Goal: Task Accomplishment & Management: Manage account settings

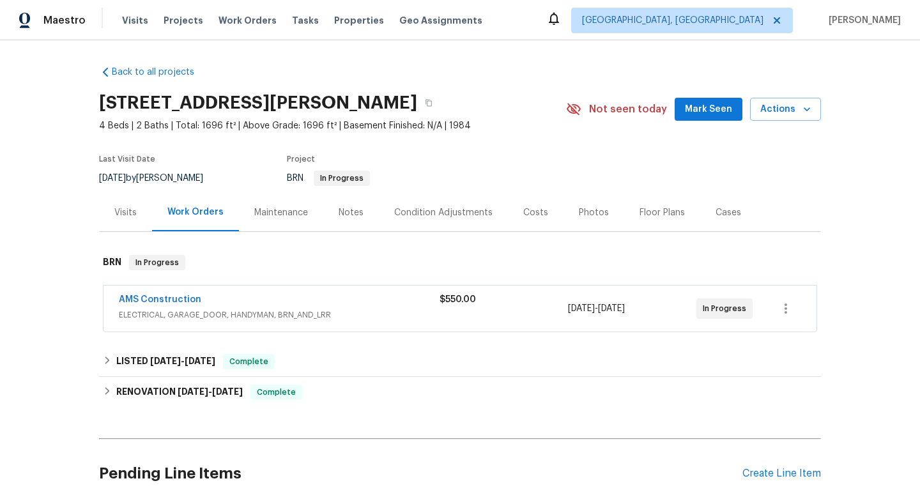
click at [226, 307] on div "AMS Construction" at bounding box center [279, 300] width 321 height 15
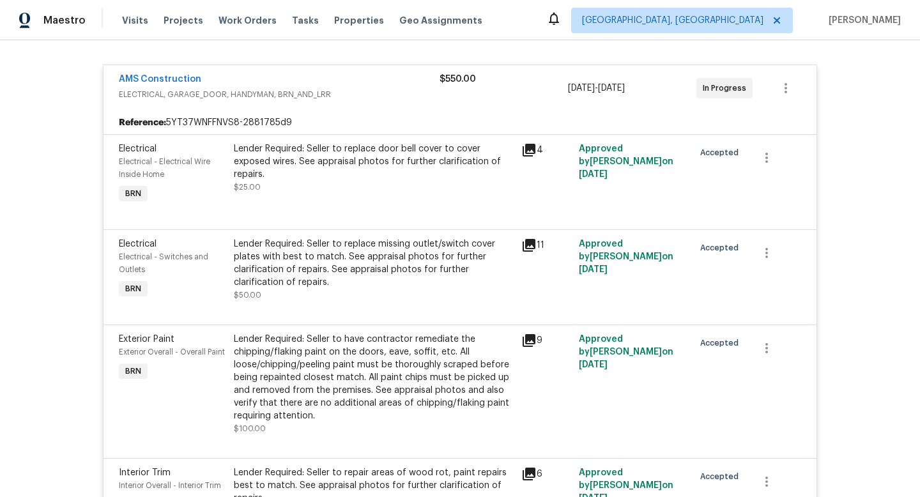
scroll to position [234, 0]
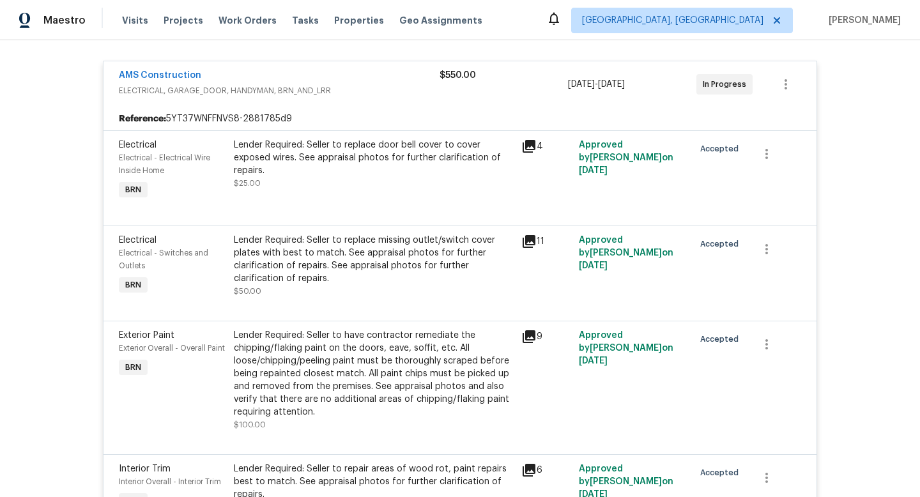
click at [359, 171] on div "Lender Required: Seller to replace door bell cover to cover exposed wires. See …" at bounding box center [374, 158] width 280 height 38
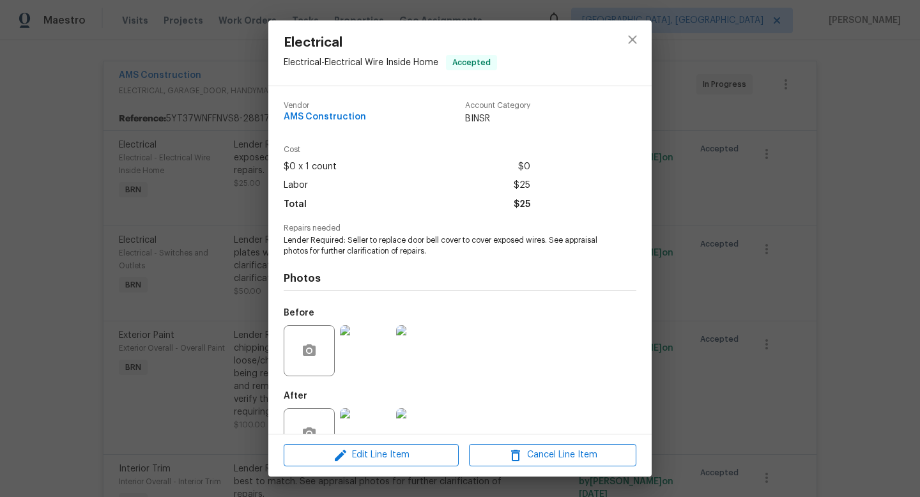
scroll to position [38, 0]
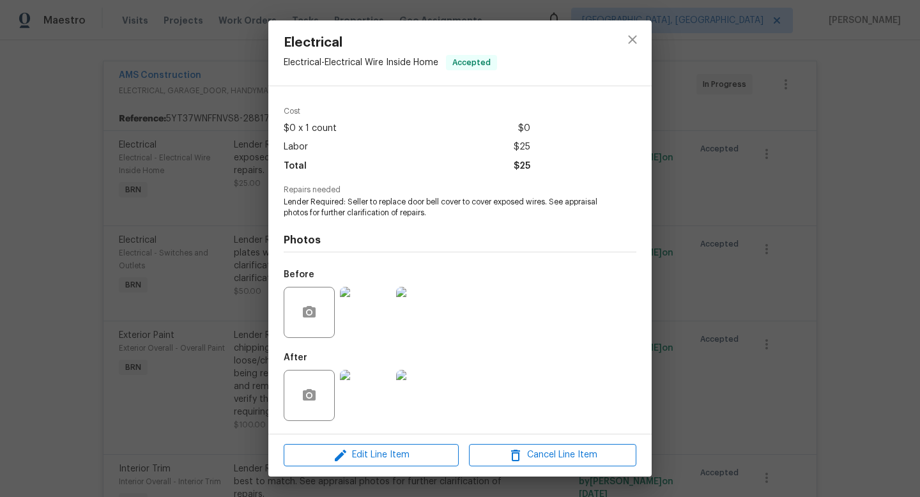
click at [361, 404] on img at bounding box center [365, 395] width 51 height 51
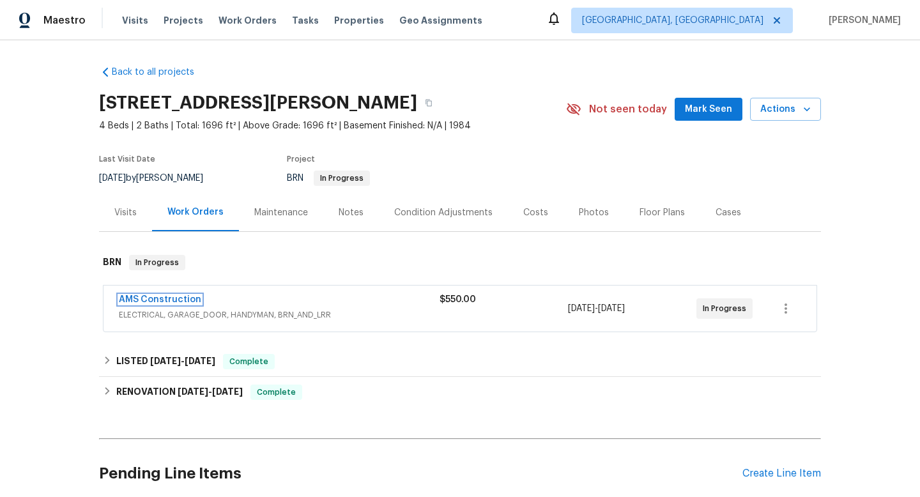
click at [181, 300] on link "AMS Construction" at bounding box center [160, 299] width 82 height 9
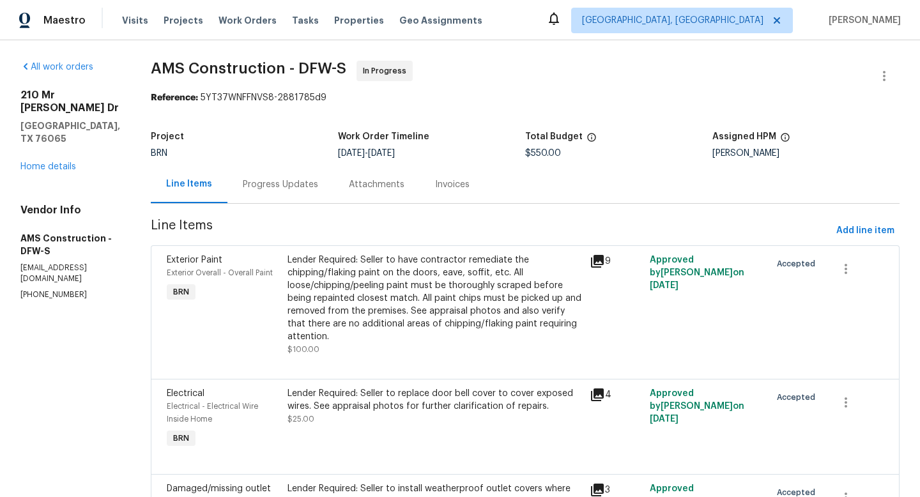
click at [361, 419] on div "Lender Required: Seller to replace door bell cover to cover exposed wires. See …" at bounding box center [435, 406] width 295 height 38
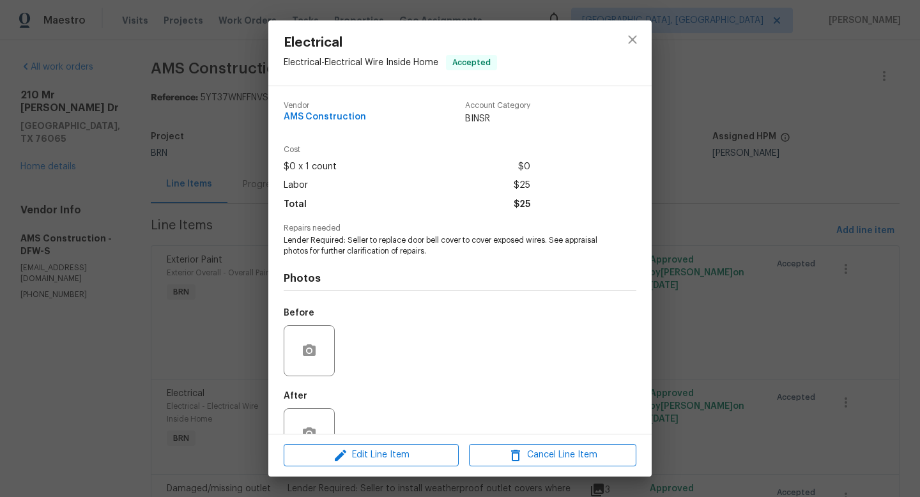
scroll to position [38, 0]
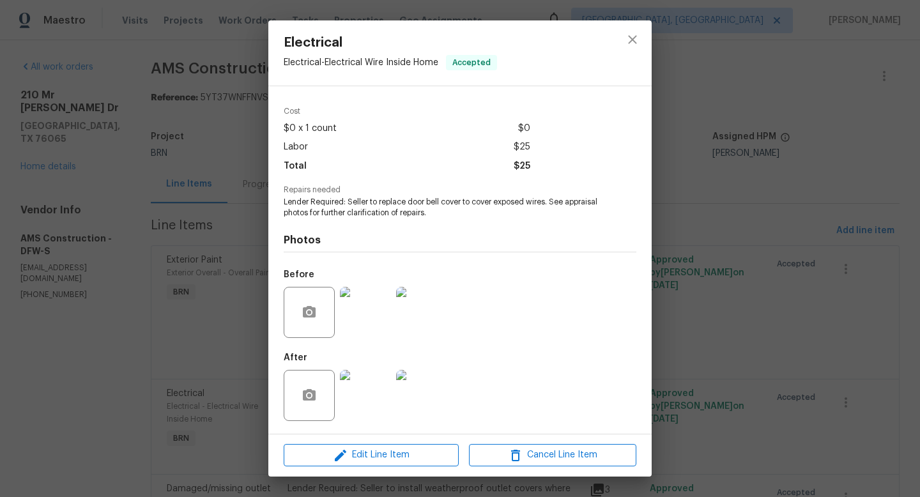
click at [377, 380] on img at bounding box center [365, 395] width 51 height 51
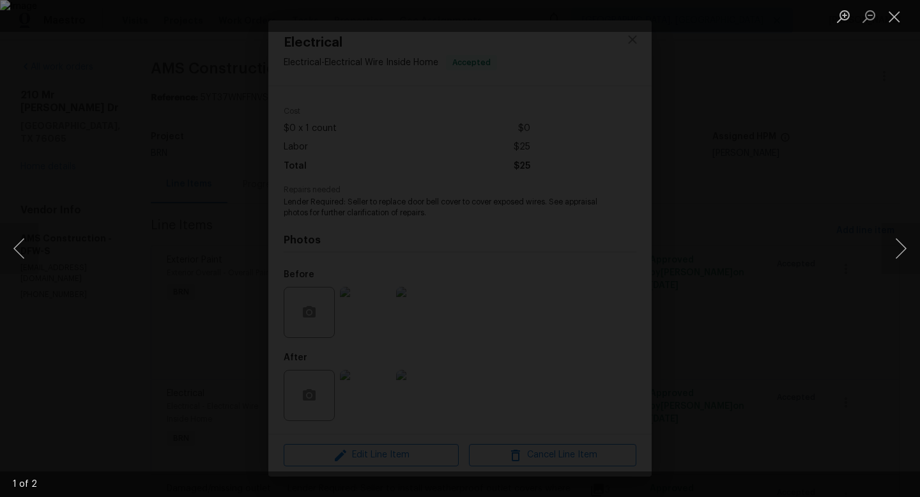
click at [746, 197] on div "Lightbox" at bounding box center [460, 248] width 920 height 497
click at [894, 20] on button "Close lightbox" at bounding box center [895, 16] width 26 height 22
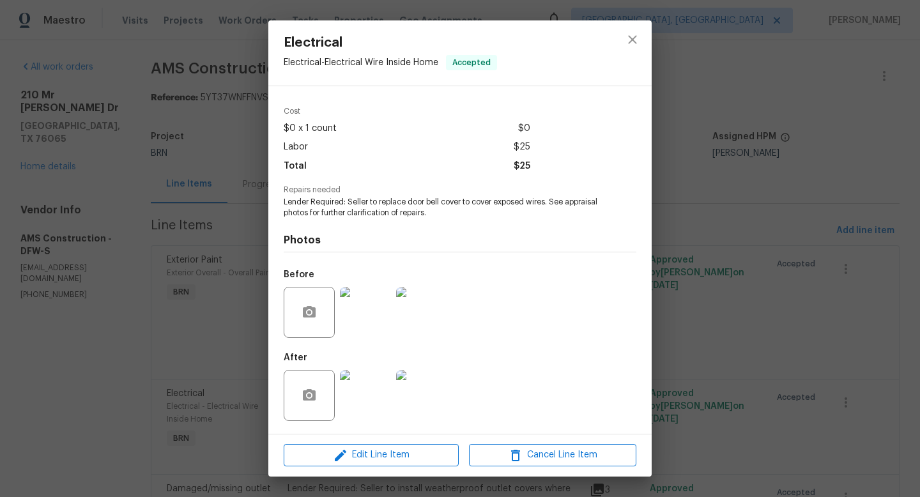
click at [434, 395] on img at bounding box center [421, 395] width 51 height 51
